Goal: Task Accomplishment & Management: Manage account settings

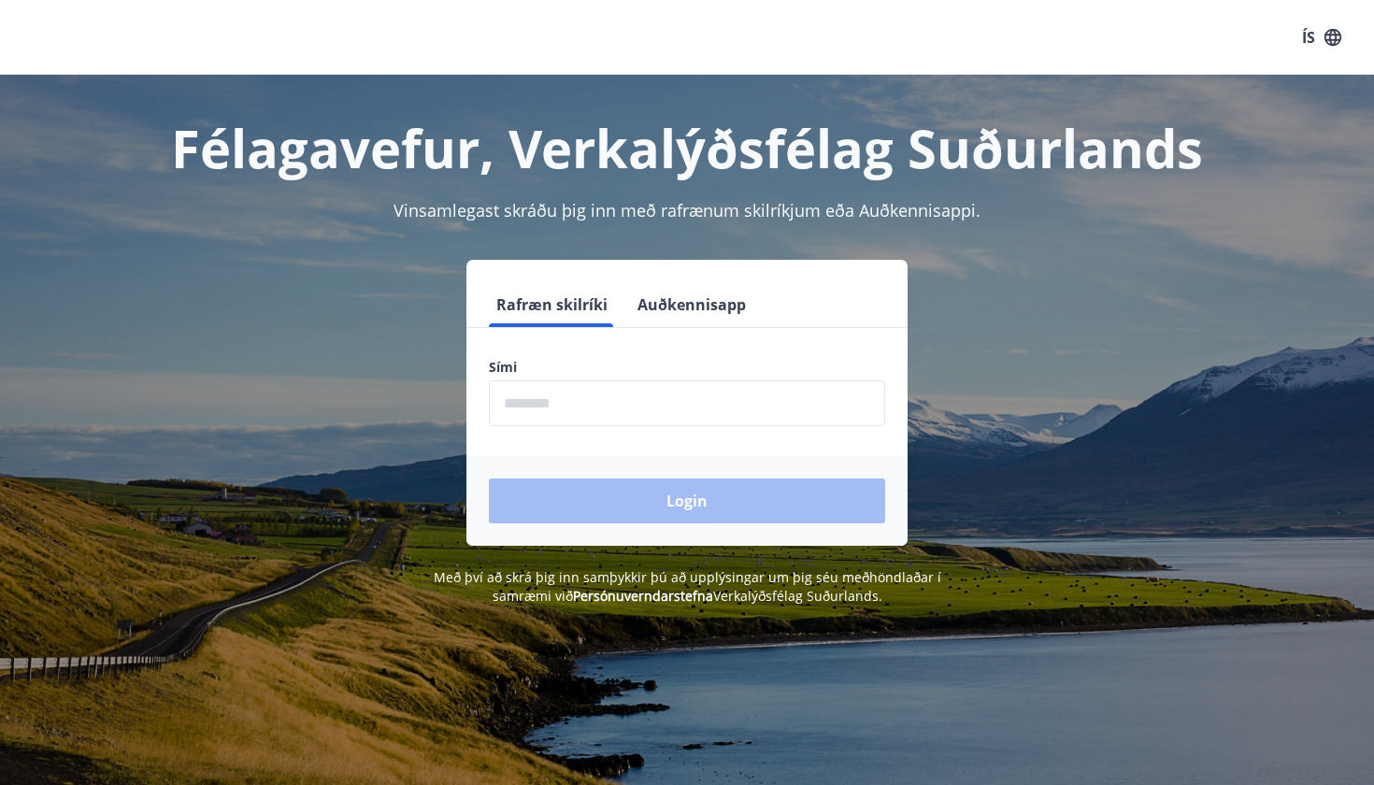
click at [676, 294] on button "Auðkennisapp" at bounding box center [691, 304] width 123 height 45
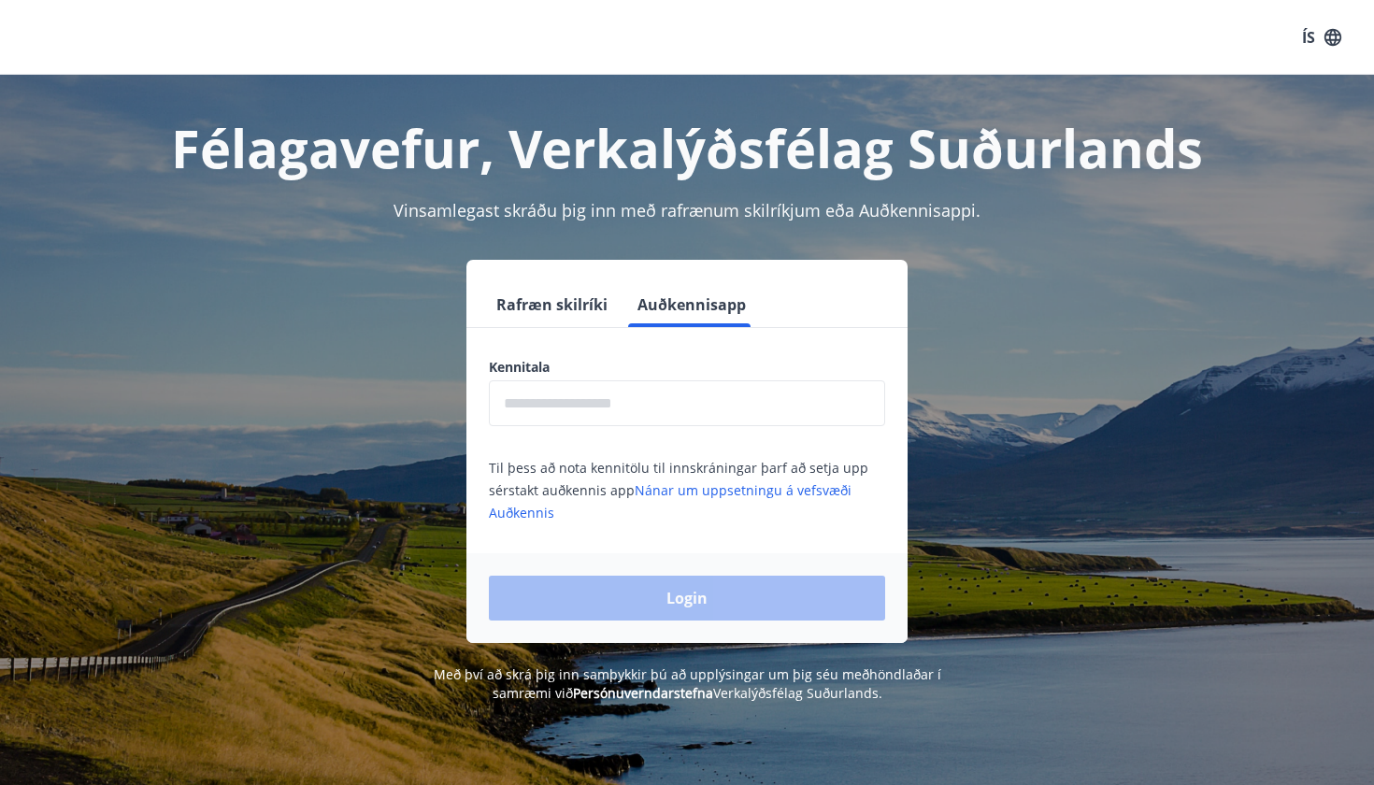
click at [627, 389] on input "text" at bounding box center [687, 403] width 396 height 46
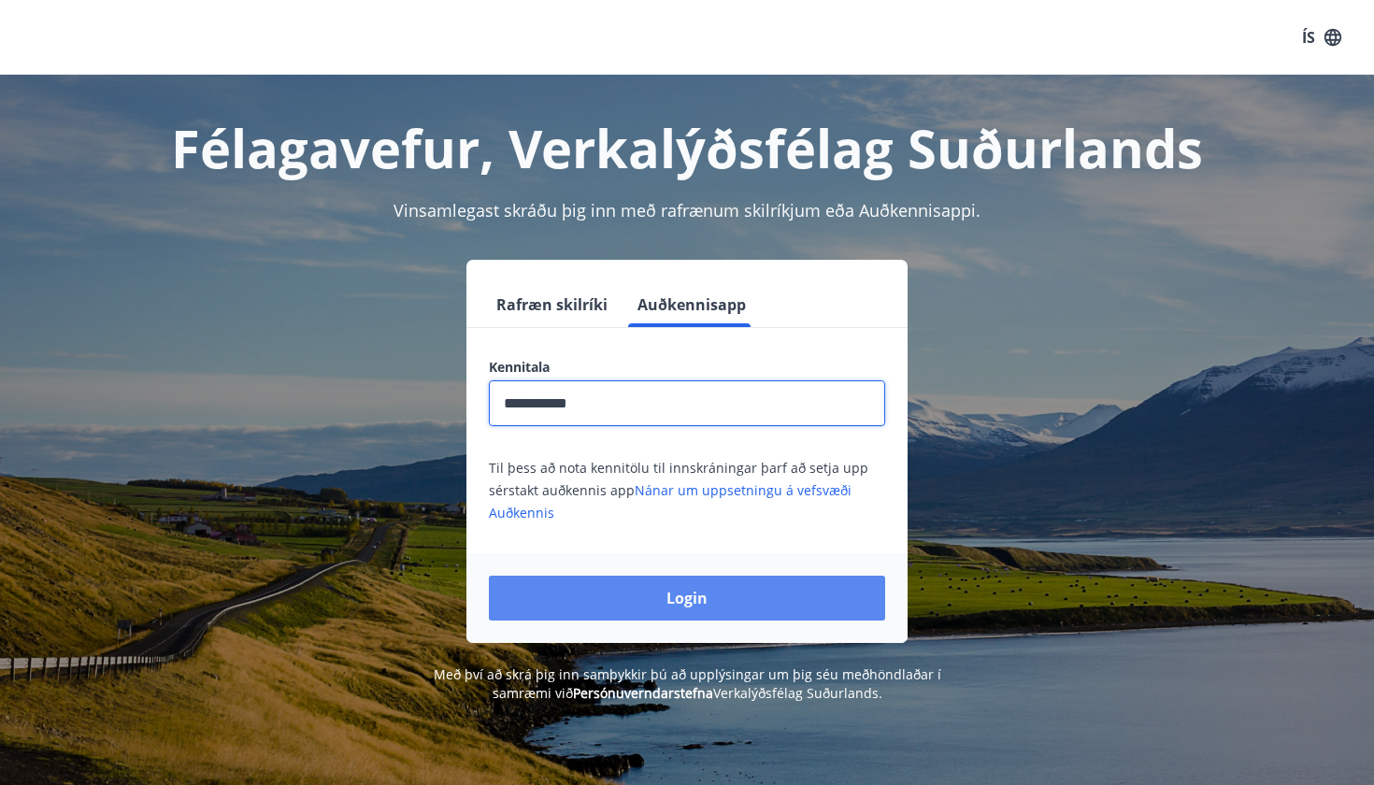
type input "**********"
click at [595, 606] on button "Login" at bounding box center [687, 598] width 396 height 45
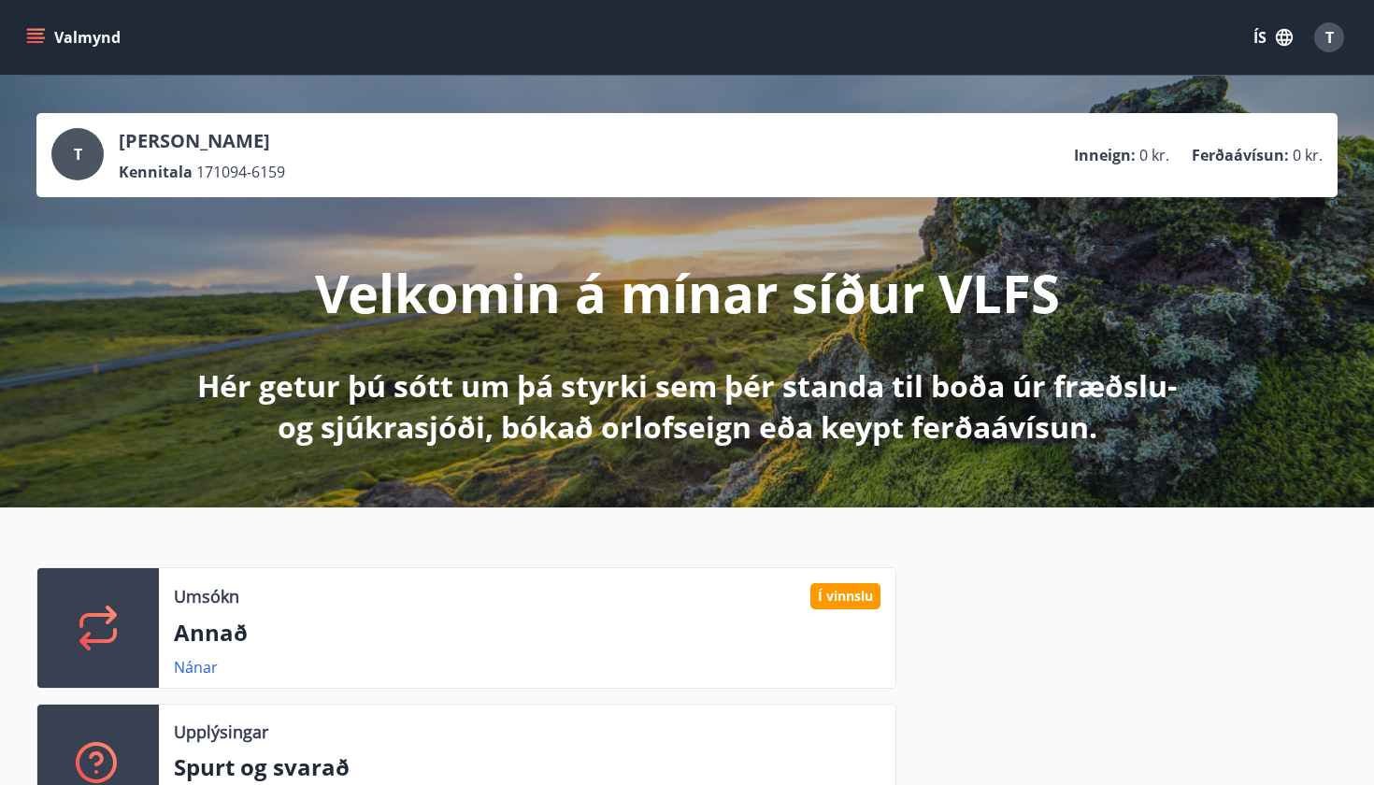
click at [1279, 43] on icon "button" at bounding box center [1284, 37] width 17 height 17
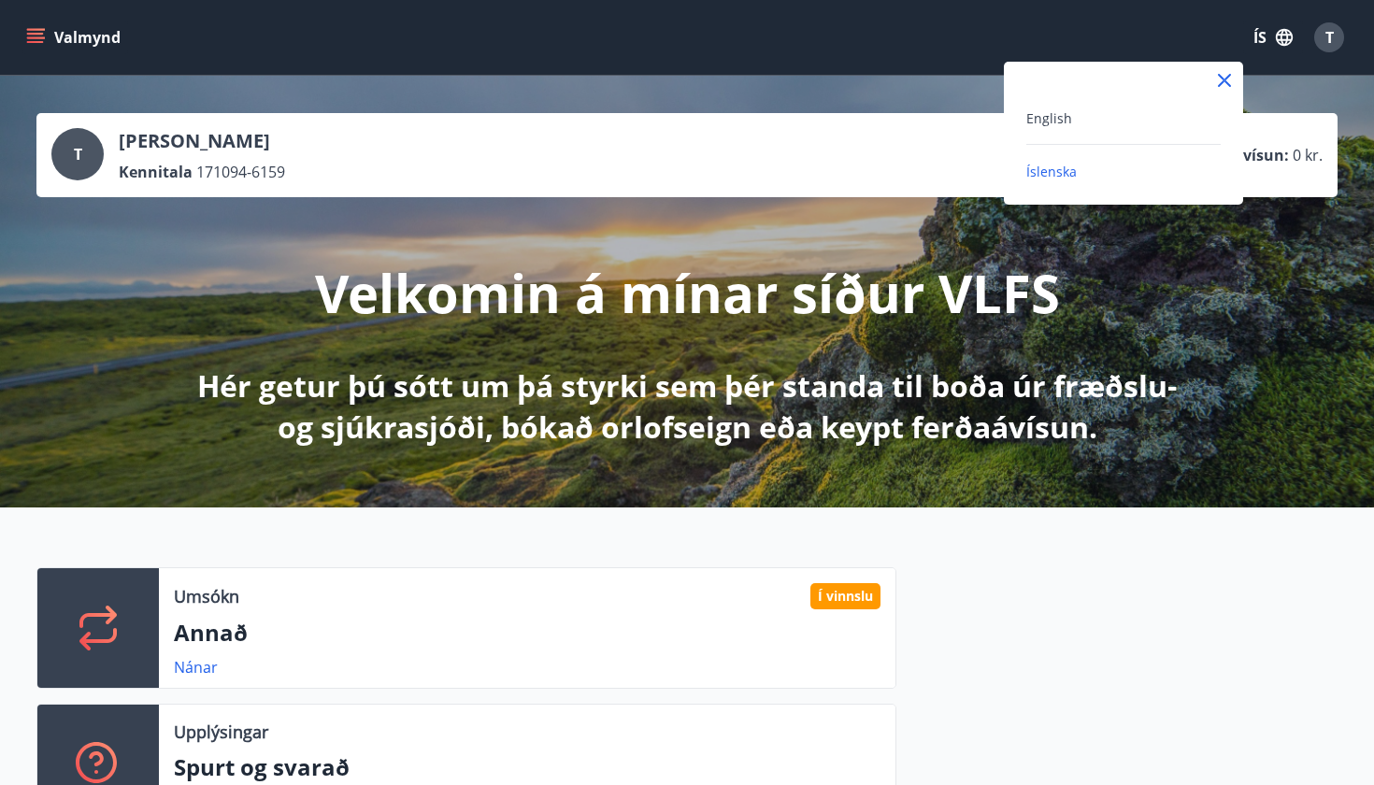
click at [1084, 136] on div "English" at bounding box center [1123, 126] width 194 height 38
click at [1062, 122] on span "English" at bounding box center [1049, 118] width 46 height 18
